Goal: Information Seeking & Learning: Learn about a topic

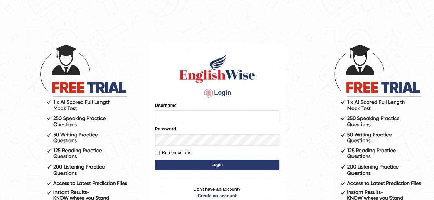
type input "benetta_parramatta"
click at [215, 159] on button "Login" at bounding box center [217, 164] width 124 height 10
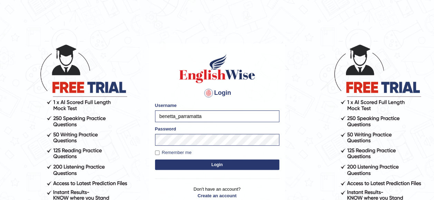
click at [215, 159] on button "Login" at bounding box center [217, 164] width 124 height 10
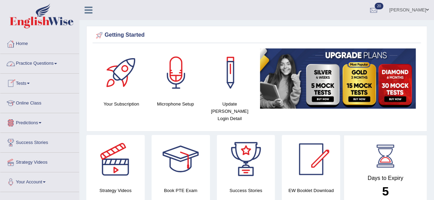
click at [41, 65] on link "Practice Questions" at bounding box center [39, 62] width 79 height 17
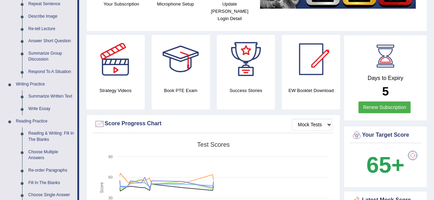
scroll to position [107, 0]
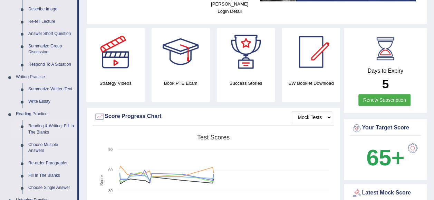
click at [36, 129] on link "Reading & Writing: Fill In The Blanks" at bounding box center [51, 129] width 52 height 18
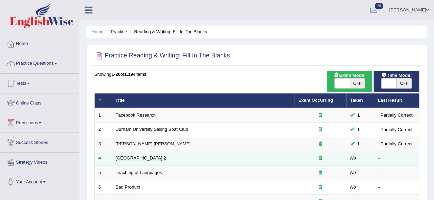
click at [128, 157] on link "Golden Gate Bridge 2" at bounding box center [141, 157] width 50 height 5
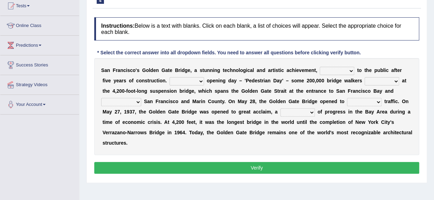
scroll to position [79, 0]
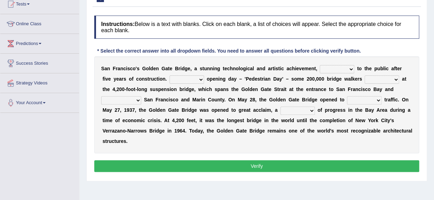
click at [349, 69] on select "opens closes appears equals" at bounding box center [337, 69] width 35 height 8
select select "opens"
click at [320, 65] on select "opens closes appears equals" at bounding box center [337, 69] width 35 height 8
click at [191, 80] on select "On During Since When" at bounding box center [186, 79] width 35 height 8
select select "On"
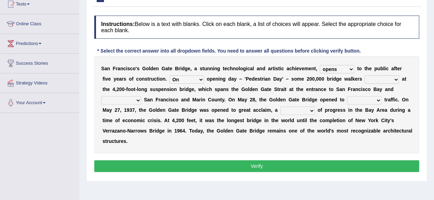
click at [169, 75] on select "On During Since When" at bounding box center [186, 79] width 35 height 8
click at [382, 79] on select "stationed looked marveled laughed" at bounding box center [382, 79] width 35 height 8
select select "stationed"
click at [365, 75] on select "stationed looked marveled laughed" at bounding box center [382, 79] width 35 height 8
click at [137, 100] on select "separates connects channels differentiates" at bounding box center [121, 100] width 40 height 8
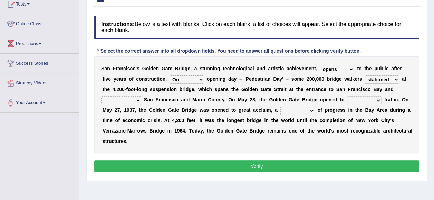
select select "connects"
click at [101, 96] on select "separates connects channels differentiates" at bounding box center [121, 100] width 40 height 8
click at [377, 99] on select "aquatic vehicular airborne watertight" at bounding box center [364, 100] width 35 height 8
select select "airborne"
click at [347, 96] on select "aquatic vehicular airborne watertight" at bounding box center [364, 100] width 35 height 8
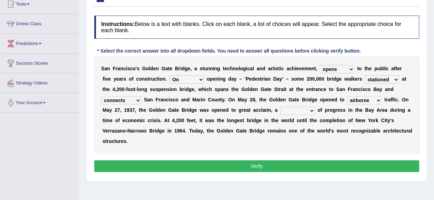
click at [312, 108] on select "denial symbol technique yield" at bounding box center [297, 110] width 35 height 8
select select "symbol"
click at [280, 106] on select "denial symbol technique yield" at bounding box center [297, 110] width 35 height 8
click at [312, 110] on select "denial symbol technique yield" at bounding box center [297, 110] width 35 height 8
click at [253, 135] on div "S a n F r a n c i s c o ' s G o l d e n G a t e B r i d g e , a s t u n n i n g…" at bounding box center [256, 104] width 325 height 97
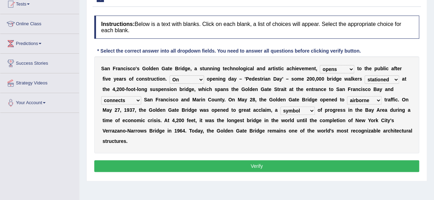
click at [145, 163] on button "Verify" at bounding box center [256, 166] width 325 height 12
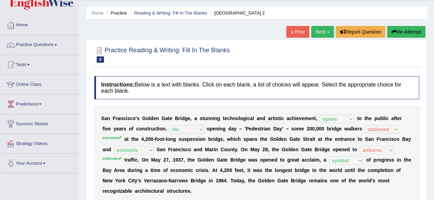
scroll to position [15, 0]
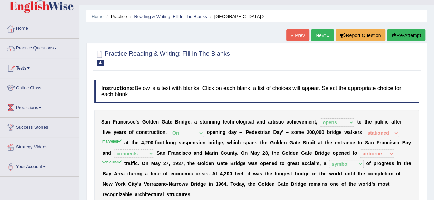
click at [315, 34] on link "Next »" at bounding box center [322, 35] width 23 height 12
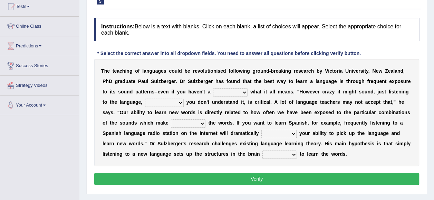
scroll to position [76, 0]
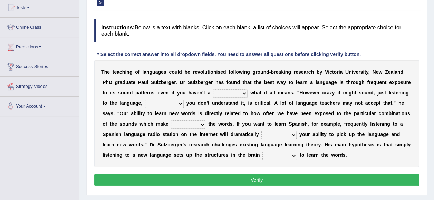
click at [245, 92] on select "dew claw clue due" at bounding box center [230, 93] width 35 height 8
select select "clue"
click at [213, 89] on select "dew claw clue due" at bounding box center [230, 93] width 35 height 8
click at [179, 103] on select "but also all together even though if so" at bounding box center [164, 103] width 39 height 8
select select "even though"
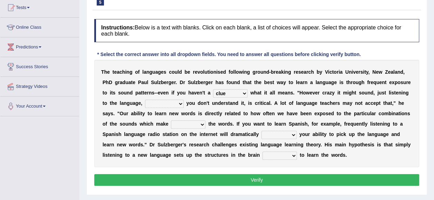
click at [145, 99] on select "but also all together even though if so" at bounding box center [164, 103] width 39 height 8
click at [180, 103] on select "but also all together even though if so" at bounding box center [164, 103] width 39 height 8
click at [192, 106] on div "T h e t e a c h i n g o f l a n g u a g e s c o u l d b e r e v o l u t i o n i…" at bounding box center [256, 113] width 325 height 107
click at [200, 123] on select "down up of on" at bounding box center [188, 124] width 35 height 8
select select "up"
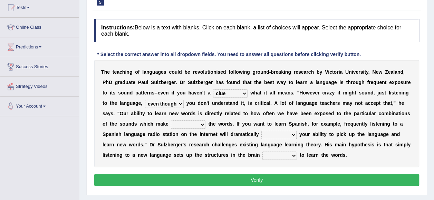
click at [171, 120] on select "down up of on" at bounding box center [188, 124] width 35 height 8
click at [293, 132] on select "evaluate exaggerate describe boost" at bounding box center [278, 134] width 35 height 8
select select "boost"
click at [261, 130] on select "evaluate exaggerate describe boost" at bounding box center [278, 134] width 35 height 8
click at [292, 155] on select "requiring required directed to require" at bounding box center [279, 155] width 35 height 8
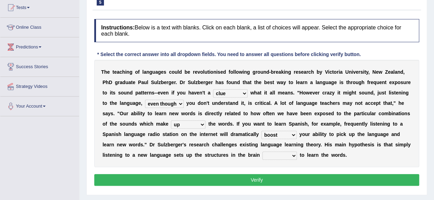
select select "requiring"
click at [262, 151] on select "requiring required directed to require" at bounding box center [279, 155] width 35 height 8
click at [245, 91] on select "dew claw clue due" at bounding box center [230, 93] width 35 height 8
click at [372, 153] on div "T h e t e a c h i n g o f l a n g u a g e s c o u l d b e r e v o l u t i o n i…" at bounding box center [256, 113] width 325 height 107
click at [179, 103] on select "but also all together even though if so" at bounding box center [164, 103] width 39 height 8
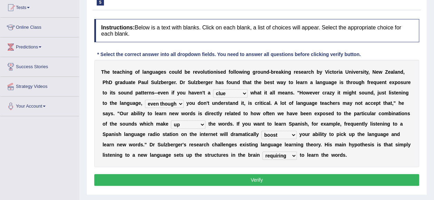
click at [212, 100] on b "u" at bounding box center [213, 103] width 3 height 6
click at [201, 124] on select "down up of on" at bounding box center [188, 124] width 35 height 8
click at [218, 140] on div "T h e t e a c h i n g o f l a n g u a g e s c o u l d b e r e v o l u t i o n i…" at bounding box center [256, 113] width 325 height 107
click at [231, 178] on button "Verify" at bounding box center [256, 180] width 325 height 12
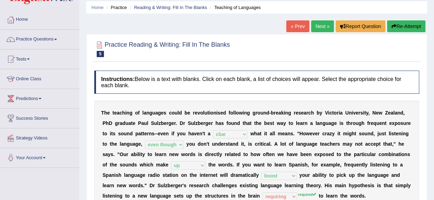
scroll to position [0, 0]
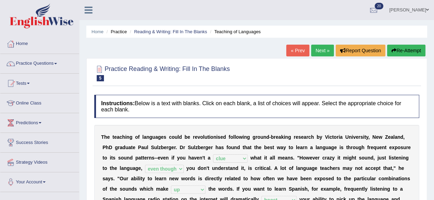
click at [320, 47] on link "Next »" at bounding box center [322, 51] width 23 height 12
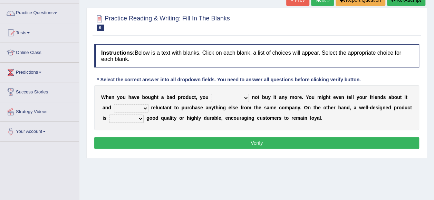
scroll to position [51, 0]
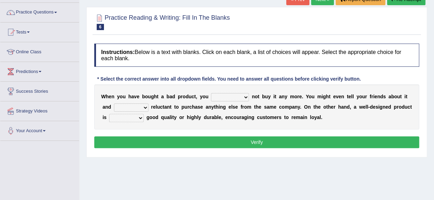
click at [245, 96] on select "would have should have should" at bounding box center [230, 97] width 38 height 8
click at [259, 108] on b "e" at bounding box center [260, 107] width 3 height 6
click at [145, 107] on select "is are be being" at bounding box center [131, 107] width 35 height 8
click at [157, 117] on b "d" at bounding box center [156, 117] width 3 height 6
click at [139, 118] on select "both also neither either" at bounding box center [126, 118] width 35 height 8
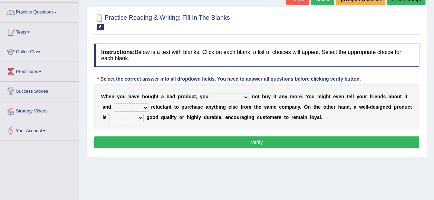
select select "also"
click at [109, 114] on select "both also neither either" at bounding box center [126, 118] width 35 height 8
click at [144, 106] on select "is are be being" at bounding box center [131, 107] width 35 height 8
select select "being"
click at [114, 103] on select "is are be being" at bounding box center [131, 107] width 35 height 8
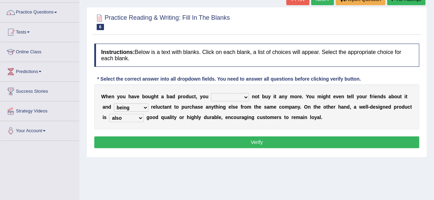
click at [245, 96] on select "would have should have should" at bounding box center [230, 97] width 38 height 8
select select "should"
click at [211, 93] on select "would have should have should" at bounding box center [230, 97] width 38 height 8
click at [143, 107] on select "is are be being" at bounding box center [131, 107] width 35 height 8
click at [199, 121] on div "W h e n y o u h a v e b o u g h t a b a d p r o d u c t , y o u would have shou…" at bounding box center [256, 106] width 325 height 45
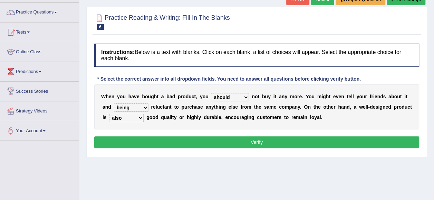
click at [140, 118] on select "both also neither either" at bounding box center [126, 118] width 35 height 8
click at [145, 108] on select "is are be being" at bounding box center [131, 107] width 35 height 8
click at [114, 103] on select "is are be being" at bounding box center [131, 107] width 35 height 8
click at [121, 106] on select "is are be being" at bounding box center [131, 107] width 35 height 8
select select "being"
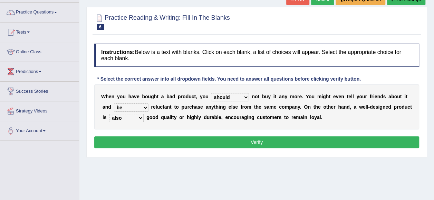
click at [114, 103] on select "is are be being" at bounding box center [131, 107] width 35 height 8
click at [141, 118] on select "both also neither either" at bounding box center [126, 118] width 35 height 8
select select "neither"
click at [109, 114] on select "both also neither either" at bounding box center [126, 118] width 35 height 8
click at [136, 142] on button "Verify" at bounding box center [256, 142] width 325 height 12
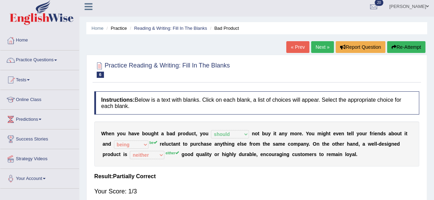
scroll to position [2, 0]
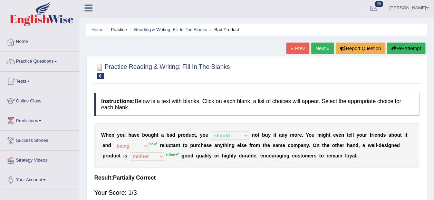
click at [318, 50] on link "Next »" at bounding box center [322, 48] width 23 height 12
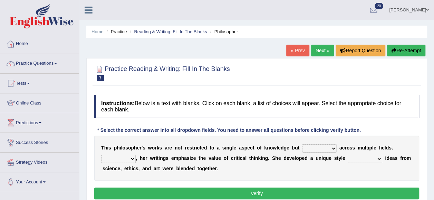
click at [332, 149] on select "constrain contain assemble extend" at bounding box center [319, 148] width 35 height 8
select select "extend"
click at [302, 144] on select "constrain contain assemble extend" at bounding box center [319, 148] width 35 height 8
click at [131, 158] on select "Rather So Moreover Likely" at bounding box center [118, 158] width 35 height 8
select select "Moreover"
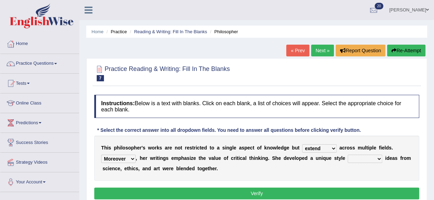
click at [101, 154] on select "Rather So Moreover Likely" at bounding box center [118, 158] width 35 height 8
click at [135, 157] on select "Rather So Moreover Likely" at bounding box center [118, 158] width 35 height 8
click at [132, 157] on select "Rather So Moreover Likely" at bounding box center [118, 158] width 35 height 8
click at [377, 158] on select "in that that which in which" at bounding box center [365, 158] width 35 height 8
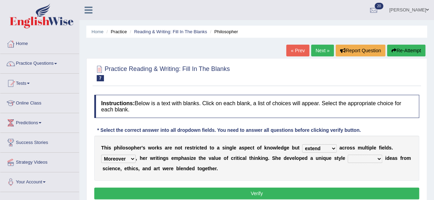
click at [331, 148] on select "constrain contain assemble extend" at bounding box center [319, 148] width 35 height 8
click at [341, 172] on div "T h i s p h i l o s o p h e r ' s w o r k s a r e n o t r e s t r i c t e d t o…" at bounding box center [256, 157] width 325 height 45
click at [133, 158] on select "Rather So Moreover Likely" at bounding box center [118, 158] width 35 height 8
click at [232, 167] on div "T h i s p h i l o s o p h e r ' s w o r k s a r e n o t r e s t r i c t e d t o…" at bounding box center [256, 157] width 325 height 45
click at [134, 158] on select "Rather So Moreover Likely" at bounding box center [118, 158] width 35 height 8
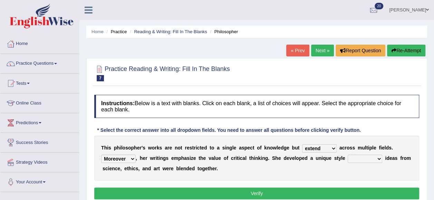
click at [249, 159] on b "t" at bounding box center [250, 158] width 2 height 6
click at [132, 159] on select "Rather So Moreover Likely" at bounding box center [118, 158] width 35 height 8
click at [238, 164] on div "T h i s p h i l o s o p h e r ' s w o r k s a r e n o t r e s t r i c t e d t o…" at bounding box center [256, 157] width 325 height 45
click at [377, 158] on select "in that that which in which" at bounding box center [365, 158] width 35 height 8
select select "in that"
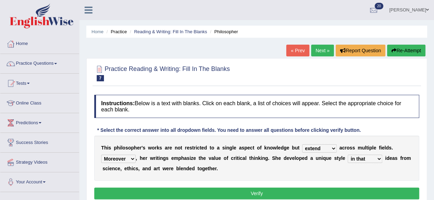
click at [348, 154] on select "in that that which in which" at bounding box center [365, 158] width 35 height 8
click at [130, 160] on select "Rather So Moreover Likely" at bounding box center [118, 158] width 35 height 8
click at [166, 138] on div "T h i s p h i l o s o p h e r ' s w o r k s a r e n o t r e s t r i c t e d t o…" at bounding box center [256, 157] width 325 height 45
click at [130, 158] on select "Rather So Moreover Likely" at bounding box center [118, 158] width 35 height 8
click at [154, 191] on button "Verify" at bounding box center [256, 193] width 325 height 12
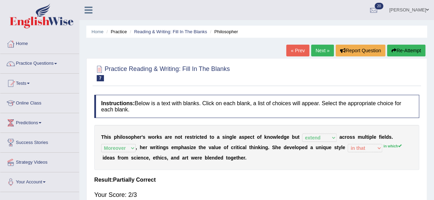
click at [324, 46] on link "Next »" at bounding box center [322, 51] width 23 height 12
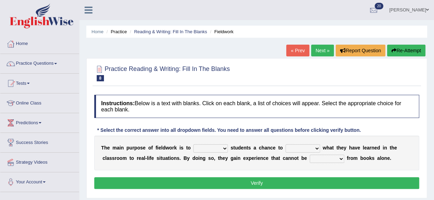
click at [228, 148] on b at bounding box center [229, 148] width 3 height 6
click at [224, 147] on select "resemble stow rave offer" at bounding box center [210, 148] width 35 height 8
select select "offer"
click at [193, 144] on select "resemble stow rave offer" at bounding box center [210, 148] width 35 height 8
click at [316, 149] on select "compare align apply dismount" at bounding box center [302, 148] width 35 height 8
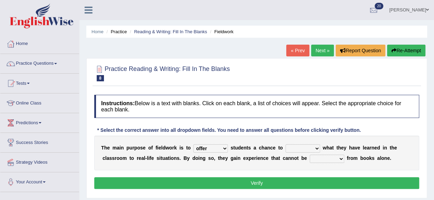
select select "apply"
click at [285, 144] on select "compare align apply dismount" at bounding box center [302, 148] width 35 height 8
click at [340, 159] on select "originated prepared obtained touted" at bounding box center [327, 158] width 35 height 8
click at [340, 157] on select "originated prepared obtained touted" at bounding box center [327, 158] width 35 height 8
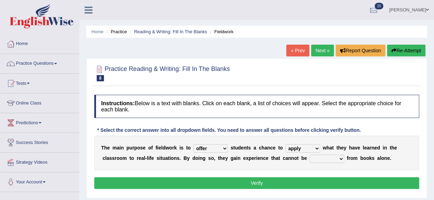
select select "touted"
click at [310, 154] on select "originated prepared obtained touted" at bounding box center [327, 158] width 35 height 8
click at [315, 177] on button "Verify" at bounding box center [256, 183] width 325 height 12
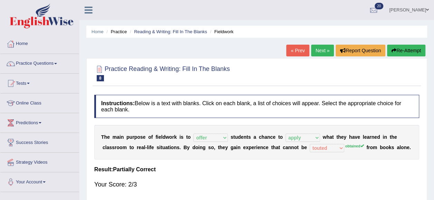
click at [321, 45] on link "Next »" at bounding box center [322, 51] width 23 height 12
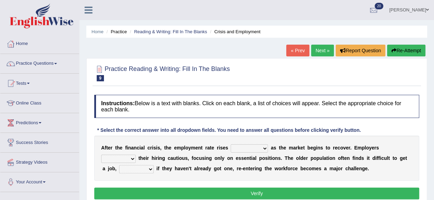
click at [264, 148] on select "normally conversely strenuously sharply" at bounding box center [249, 148] width 37 height 8
select select "strenuously"
click at [231, 144] on select "normally conversely strenuously sharply" at bounding box center [249, 148] width 37 height 8
click at [265, 148] on select "normally conversely strenuously sharply" at bounding box center [249, 148] width 37 height 8
click at [192, 173] on div "A f t e r t h e f i n a n c i a l c r i s i s , t h e e m p l o y m e n t r a t…" at bounding box center [256, 157] width 325 height 45
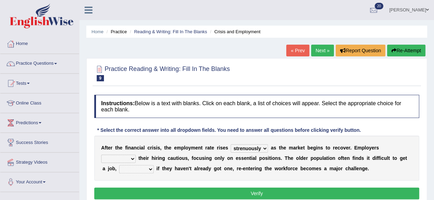
click at [133, 159] on select "keeping kept keep are kept" at bounding box center [118, 158] width 35 height 8
click at [101, 154] on select "keeping kept keep are kept" at bounding box center [118, 158] width 35 height 8
click at [132, 157] on select "keeping kept keep are kept" at bounding box center [118, 158] width 35 height 8
click at [101, 154] on select "keeping kept keep are kept" at bounding box center [118, 158] width 35 height 8
click at [132, 157] on select "keeping kept keep are kept" at bounding box center [118, 158] width 35 height 8
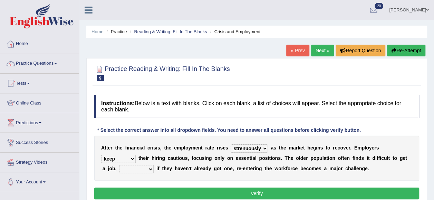
select select "kept"
click at [101, 154] on select "keeping kept keep are kept" at bounding box center [118, 158] width 35 height 8
click at [145, 167] on select "although while then because" at bounding box center [136, 169] width 35 height 8
select select "because"
click at [119, 165] on select "although while then because" at bounding box center [136, 169] width 35 height 8
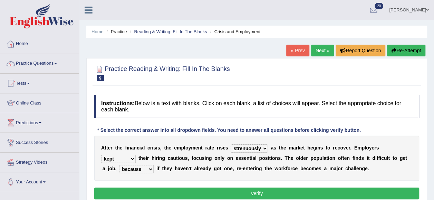
click at [133, 156] on select "keeping kept keep are kept" at bounding box center [118, 158] width 35 height 8
click at [101, 154] on select "keeping kept keep are kept" at bounding box center [118, 158] width 35 height 8
click at [129, 158] on select "keeping kept keep are kept" at bounding box center [118, 158] width 35 height 8
select select "kept"
click at [101, 154] on select "keeping kept keep are kept" at bounding box center [118, 158] width 35 height 8
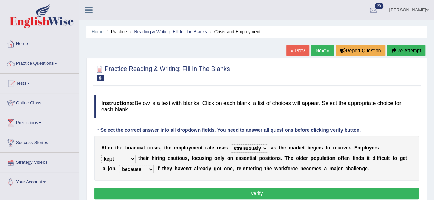
click at [146, 168] on select "although while then because" at bounding box center [136, 169] width 35 height 8
click at [155, 180] on div "Instructions: Below is a text with blanks. Click on each blank, a list of choic…" at bounding box center [257, 147] width 328 height 113
click at [145, 167] on select "although while then because" at bounding box center [136, 169] width 35 height 8
click at [119, 165] on select "although while then because" at bounding box center [136, 169] width 35 height 8
click at [144, 170] on select "although while then because" at bounding box center [136, 169] width 35 height 8
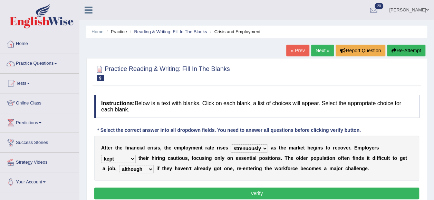
select select "because"
click at [119, 165] on select "although while then because" at bounding box center [136, 169] width 35 height 8
click at [160, 190] on button "Verify" at bounding box center [256, 193] width 325 height 12
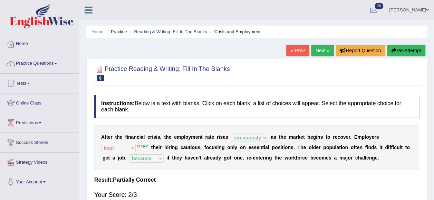
click at [318, 52] on link "Next »" at bounding box center [322, 51] width 23 height 12
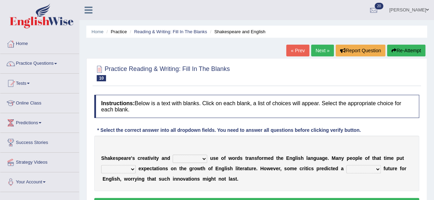
click at [204, 156] on select "idealized intensive fancied inventive" at bounding box center [190, 158] width 35 height 8
select select "intensive"
click at [173, 154] on select "idealized intensive fancied inventive" at bounding box center [190, 158] width 35 height 8
click at [134, 169] on select "wide much high more" at bounding box center [118, 169] width 35 height 8
select select "high"
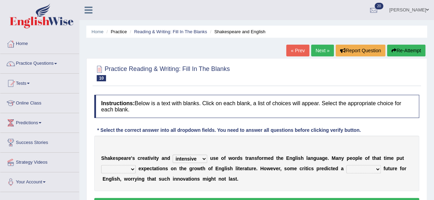
click at [101, 165] on select "wide much high more" at bounding box center [118, 169] width 35 height 8
click at [130, 166] on select "wide much high more" at bounding box center [118, 169] width 35 height 8
click at [378, 167] on select "monetary promising irresistible daunting" at bounding box center [363, 169] width 35 height 8
select select "daunting"
click at [346, 165] on select "monetary promising irresistible daunting" at bounding box center [363, 169] width 35 height 8
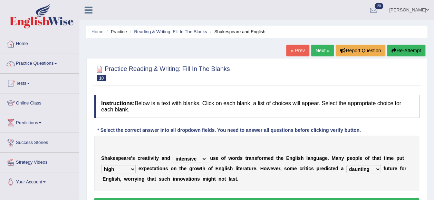
click at [130, 170] on select "wide much high more" at bounding box center [118, 169] width 35 height 8
click at [101, 165] on select "wide much high more" at bounding box center [118, 169] width 35 height 8
click at [131, 168] on select "wide much high more" at bounding box center [118, 169] width 35 height 8
select select "high"
click at [101, 165] on select "wide much high more" at bounding box center [118, 169] width 35 height 8
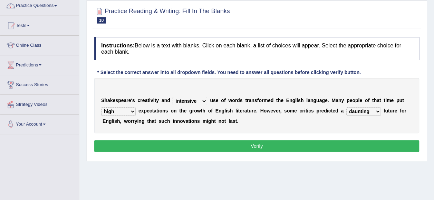
scroll to position [61, 0]
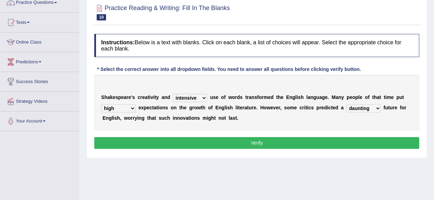
click at [404, 139] on button "Verify" at bounding box center [256, 143] width 325 height 12
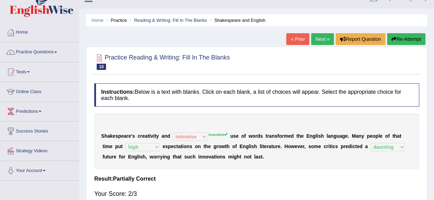
scroll to position [0, 0]
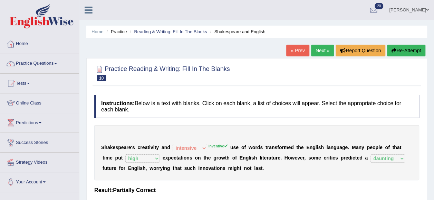
click at [325, 52] on link "Next »" at bounding box center [322, 51] width 23 height 12
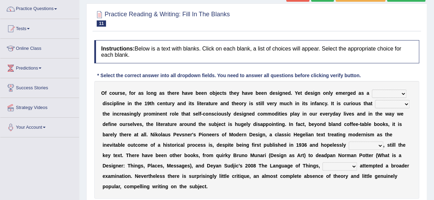
scroll to position [55, 0]
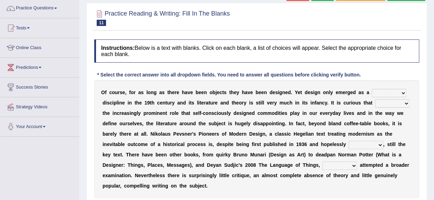
click at [401, 91] on select "bilateral ubiquitous foremost dedicated" at bounding box center [389, 93] width 35 height 8
select select "dedicated"
click at [372, 89] on select "bilateral ubiquitous foremost dedicated" at bounding box center [389, 93] width 35 height 8
click at [412, 101] on div "O f c o u r s e , f o r a s l o n g a s t h e r e h a v e b e e n o b j e c t s…" at bounding box center [256, 138] width 325 height 117
click at [406, 102] on select "since despite within through" at bounding box center [392, 103] width 35 height 8
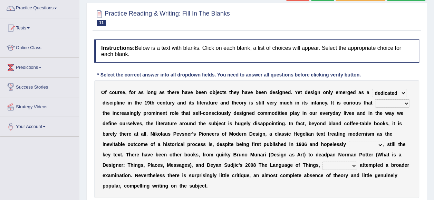
select select "despite"
click at [375, 99] on select "since despite within through" at bounding box center [392, 103] width 35 height 8
click at [379, 144] on select "dates dating date dated" at bounding box center [366, 144] width 35 height 8
click at [378, 145] on select "dates dating date dated" at bounding box center [366, 144] width 35 height 8
select select "dated"
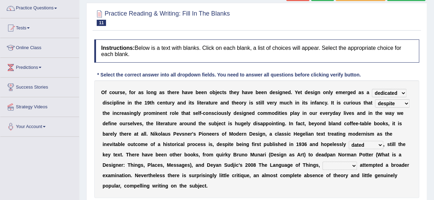
click at [349, 140] on select "dates dating date dated" at bounding box center [366, 144] width 35 height 8
click at [379, 144] on select "dates dating date dated" at bounding box center [366, 144] width 35 height 8
click at [337, 157] on div "O f c o u r s e , f o r a s l o n g a s t h e r e h a v e b e e n o b j e c t s…" at bounding box center [256, 138] width 325 height 117
click at [351, 164] on select "which then however as" at bounding box center [339, 165] width 35 height 8
select select "however"
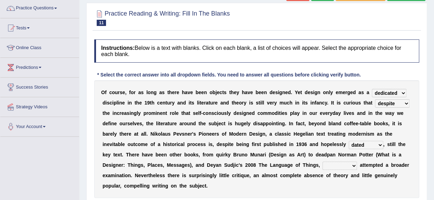
click at [322, 161] on select "which then however as" at bounding box center [339, 165] width 35 height 8
click at [404, 103] on select "since despite within through" at bounding box center [392, 103] width 35 height 8
click at [416, 100] on div "O f c o u r s e , f o r a s l o n g a s t h e r e h a v e b e e n o b j e c t s…" at bounding box center [256, 138] width 325 height 117
click at [376, 146] on select "dates dating date dated" at bounding box center [366, 144] width 35 height 8
click at [349, 140] on select "dates dating date dated" at bounding box center [366, 144] width 35 height 8
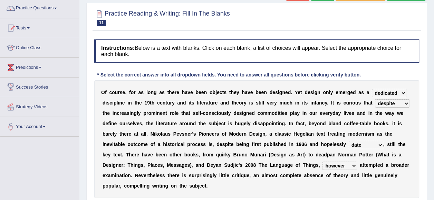
click at [378, 143] on select "dates dating date dated" at bounding box center [366, 144] width 35 height 8
click at [331, 163] on select "which then however as" at bounding box center [339, 165] width 35 height 8
click at [329, 180] on div "O f c o u r s e , f o r a s l o n g a s t h e r e h a v e b e e n o b j e c t s…" at bounding box center [256, 138] width 325 height 117
click at [379, 143] on select "dates dating date dated" at bounding box center [366, 144] width 35 height 8
select select "dates"
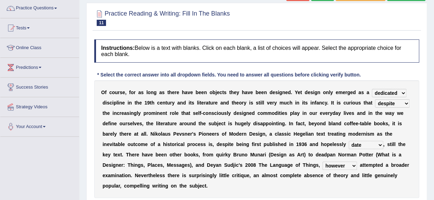
click at [349, 140] on select "dates dating date dated" at bounding box center [366, 144] width 35 height 8
click at [353, 164] on select "which then however as" at bounding box center [339, 165] width 35 height 8
click at [369, 137] on div "O f c o u r s e , f o r a s l o n g a s t h e r e h a v e b e e n o b j e c t s…" at bounding box center [256, 138] width 325 height 117
click at [352, 165] on select "which then however as" at bounding box center [339, 165] width 35 height 8
select select "which"
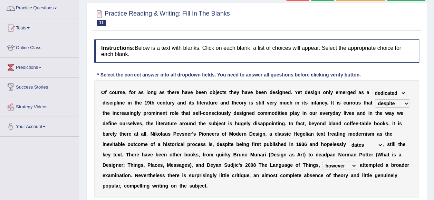
click at [322, 161] on select "which then however as" at bounding box center [339, 165] width 35 height 8
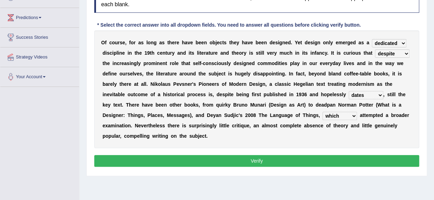
scroll to position [106, 0]
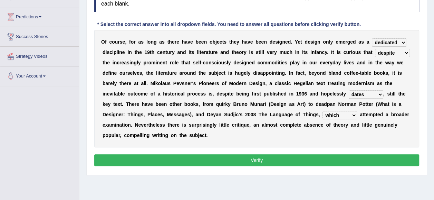
click at [394, 156] on button "Verify" at bounding box center [256, 160] width 325 height 12
